Goal: Find contact information: Find contact information

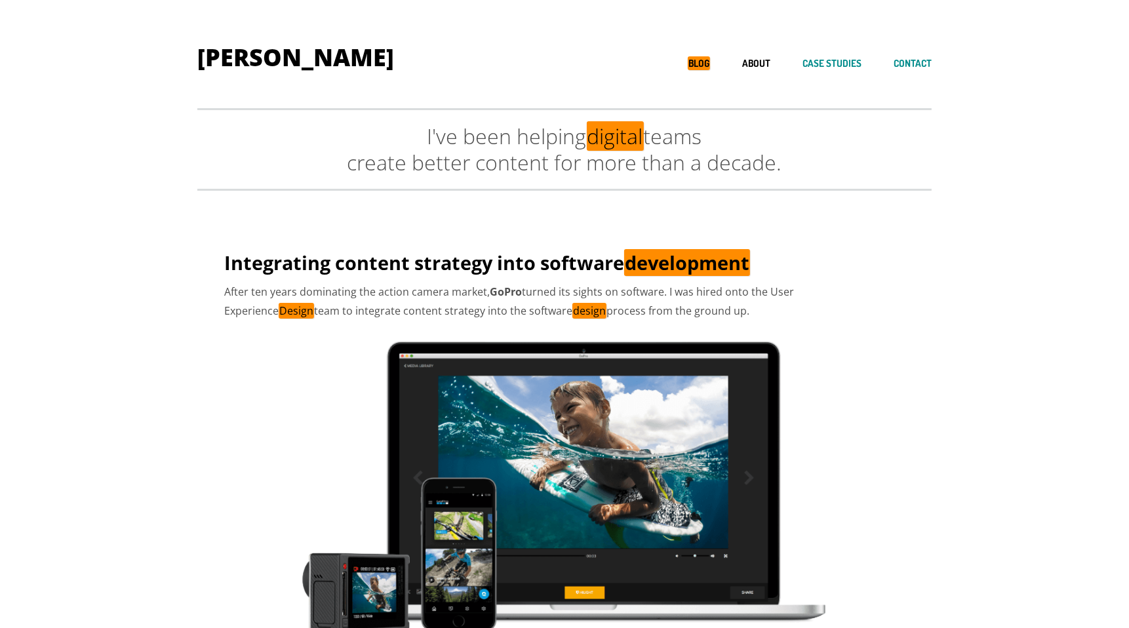
click at [912, 68] on link "Contact" at bounding box center [913, 64] width 38 height 12
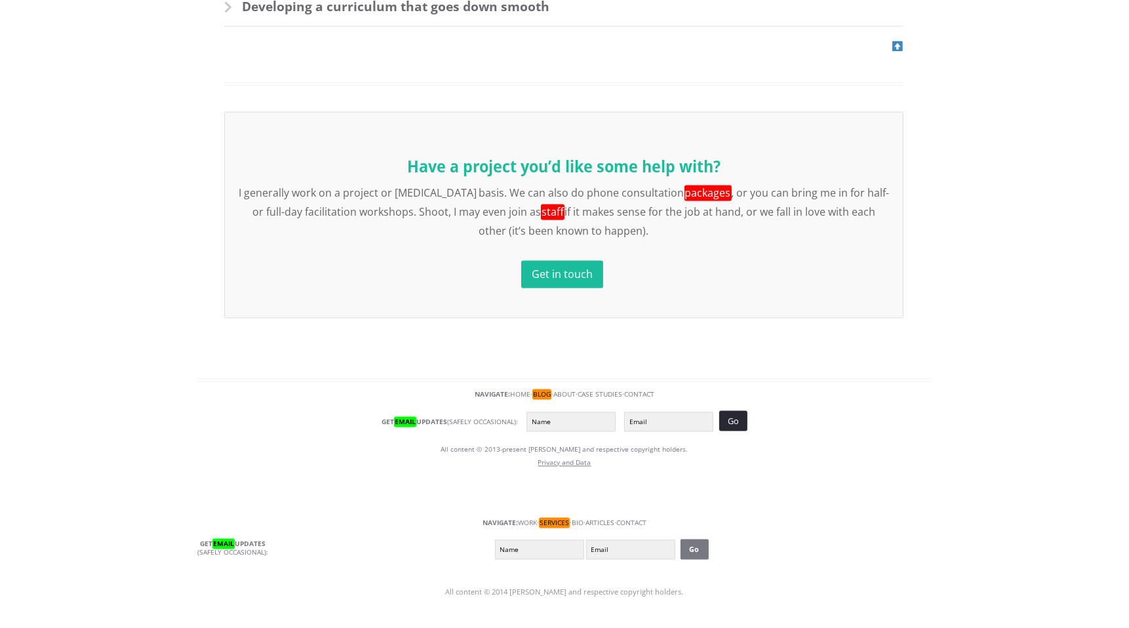
scroll to position [2528, 0]
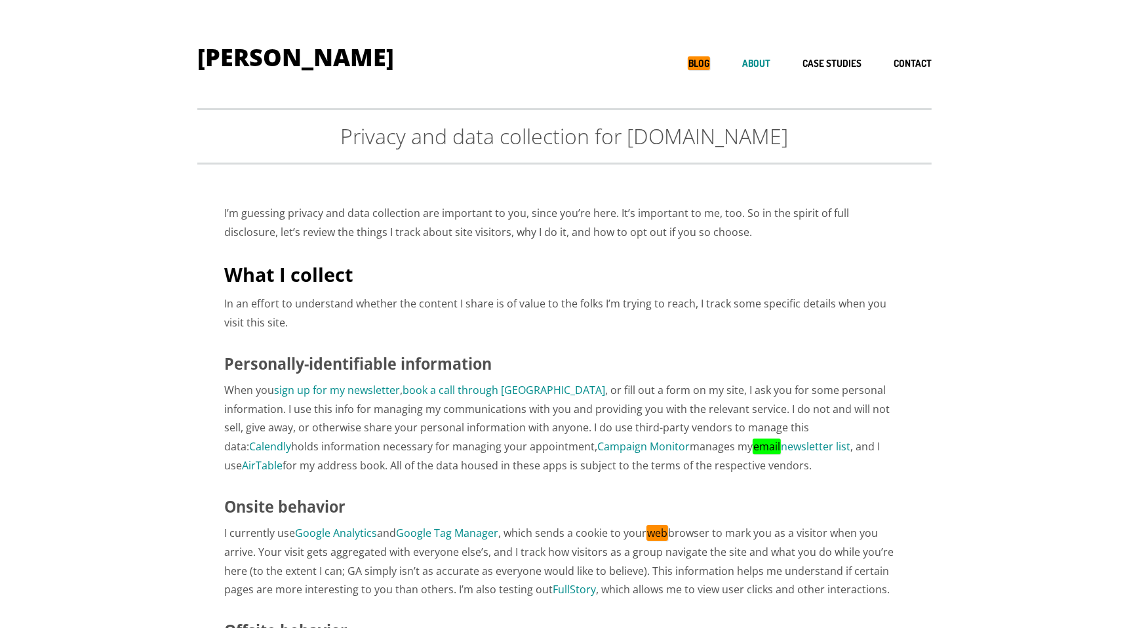
click at [766, 64] on link "About" at bounding box center [756, 64] width 28 height 12
click at [756, 62] on link "About" at bounding box center [756, 64] width 28 height 12
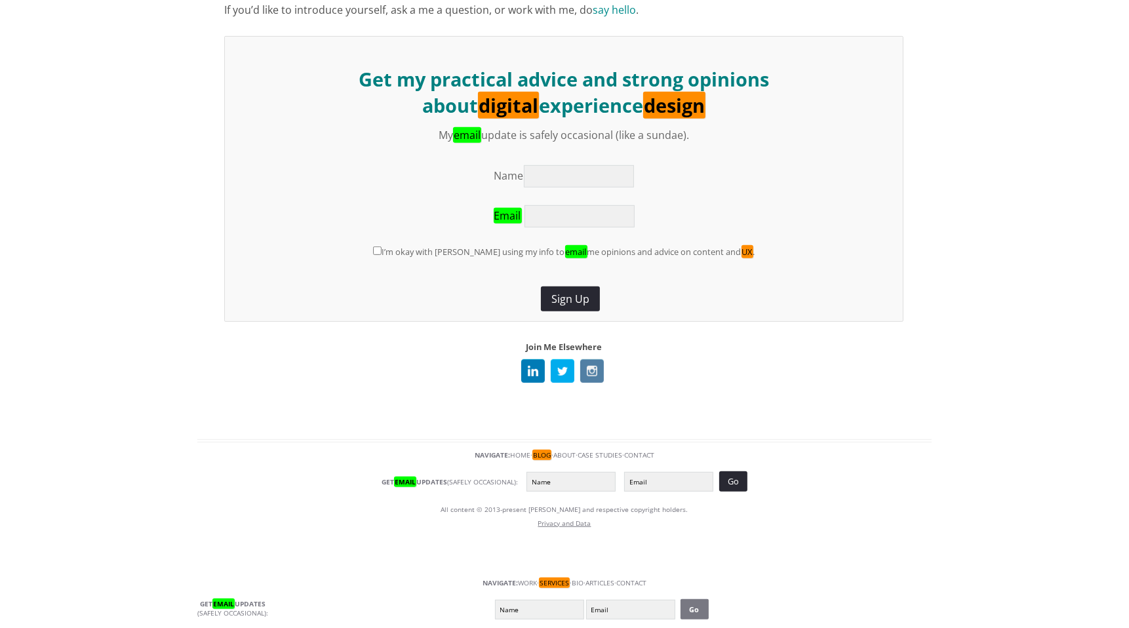
scroll to position [667, 0]
